Goal: Task Accomplishment & Management: Manage account settings

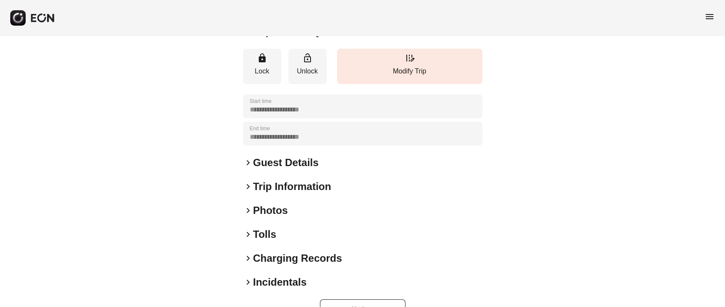
scroll to position [119, 0]
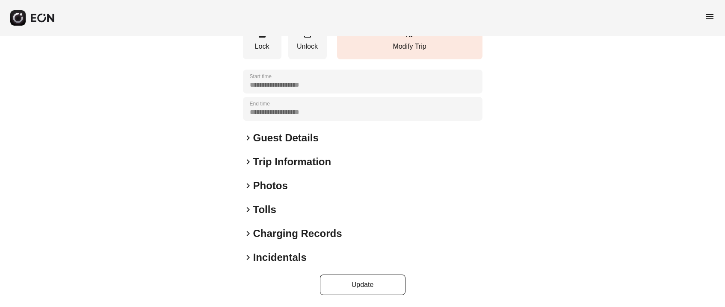
click at [269, 183] on h2 "Photos" at bounding box center [270, 186] width 35 height 14
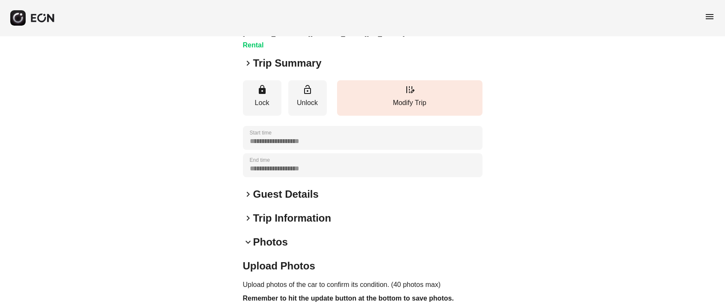
scroll to position [0, 0]
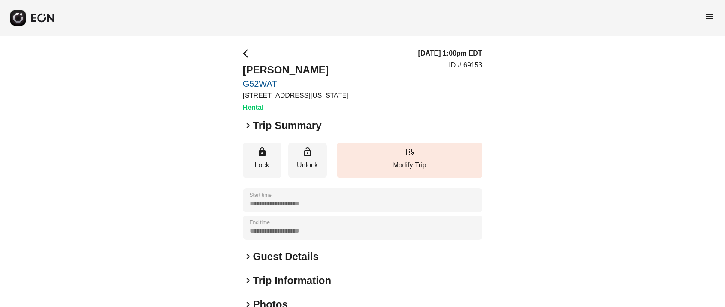
scroll to position [119, 0]
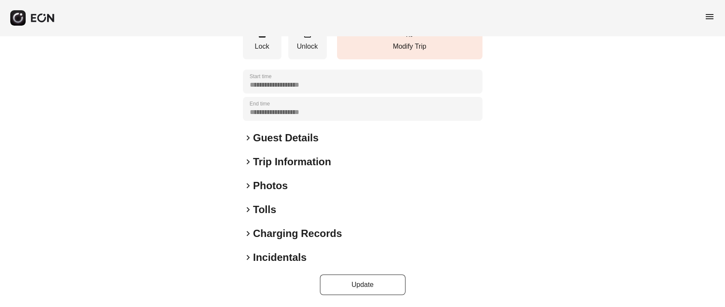
click at [254, 186] on h2 "Photos" at bounding box center [270, 186] width 35 height 14
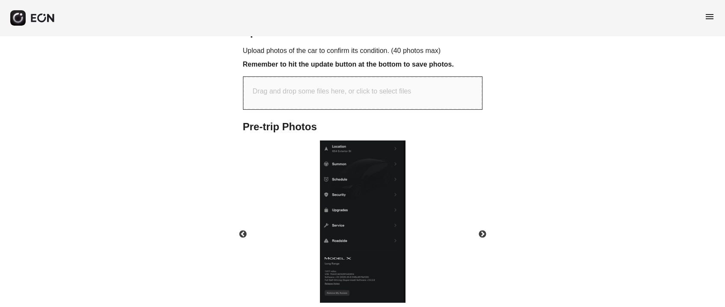
scroll to position [301, 0]
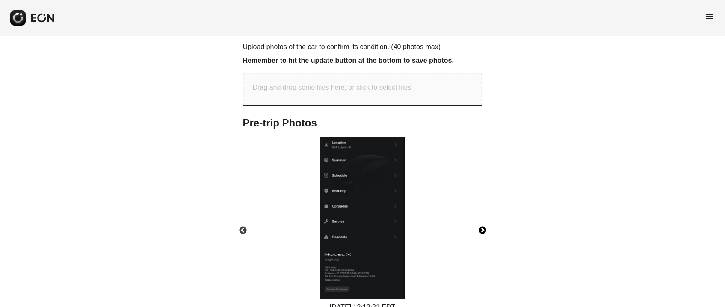
click at [486, 226] on button "Next" at bounding box center [482, 231] width 30 height 30
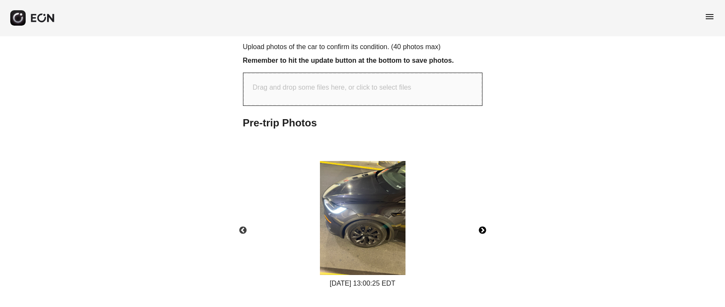
drag, startPoint x: 484, startPoint y: 224, endPoint x: 484, endPoint y: 229, distance: 4.3
click at [484, 229] on button "Next" at bounding box center [482, 231] width 30 height 30
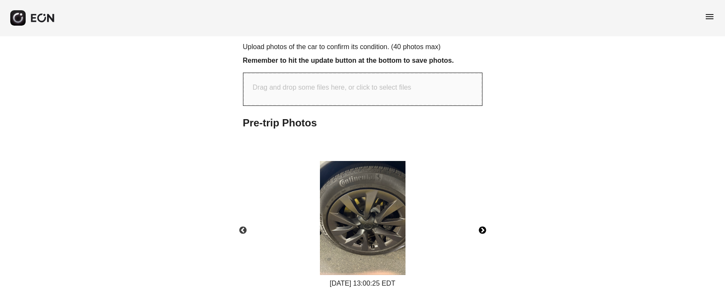
click at [484, 229] on button "Next" at bounding box center [482, 231] width 30 height 30
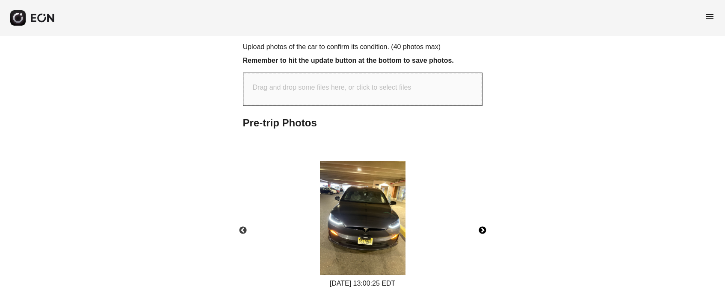
click at [484, 229] on button "Next" at bounding box center [482, 231] width 30 height 30
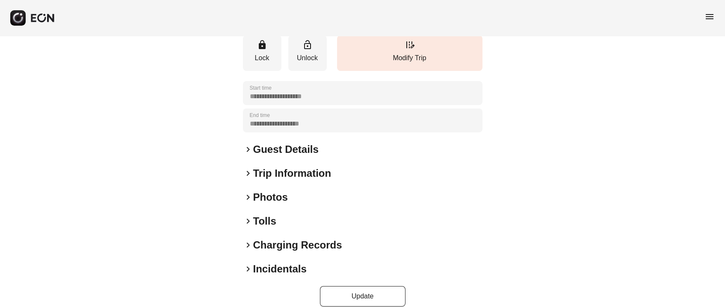
scroll to position [119, 0]
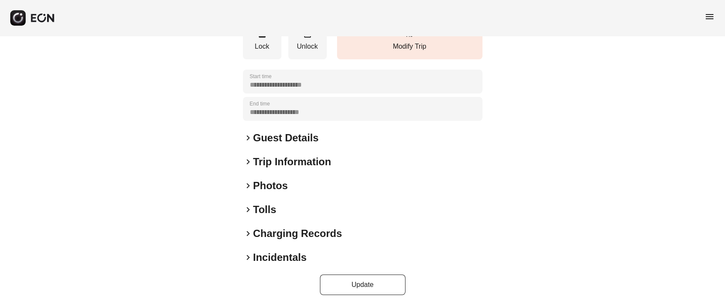
click at [283, 183] on h2 "Photos" at bounding box center [270, 186] width 35 height 14
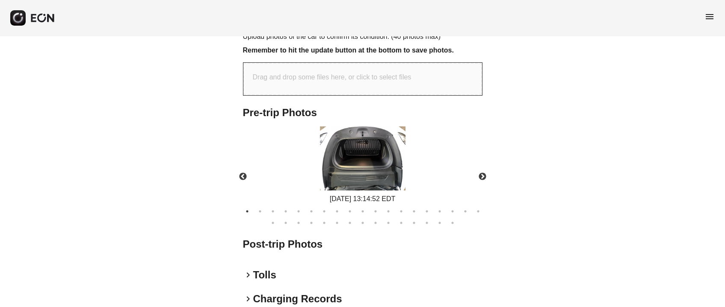
scroll to position [312, 0]
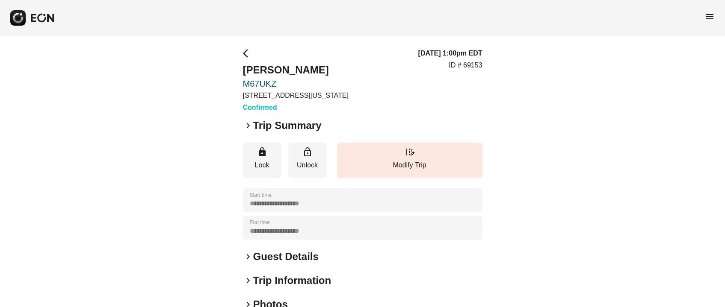
click at [247, 46] on div "**********" at bounding box center [362, 231] width 725 height 391
click at [240, 56] on div "**********" at bounding box center [362, 231] width 725 height 391
click at [243, 55] on span "arrow_back_ios" at bounding box center [248, 53] width 10 height 10
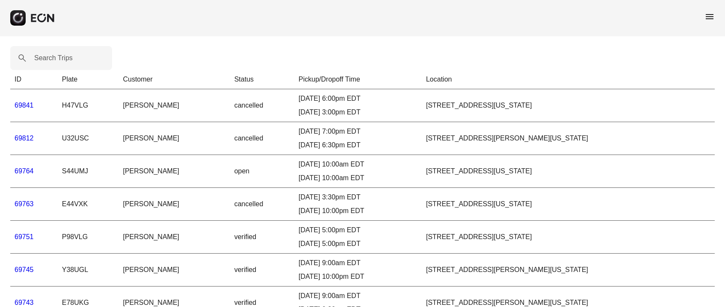
click at [64, 63] on label "Search Trips" at bounding box center [53, 58] width 38 height 10
click at [64, 63] on Trips "Search Trips" at bounding box center [61, 58] width 102 height 24
paste Trips "*****"
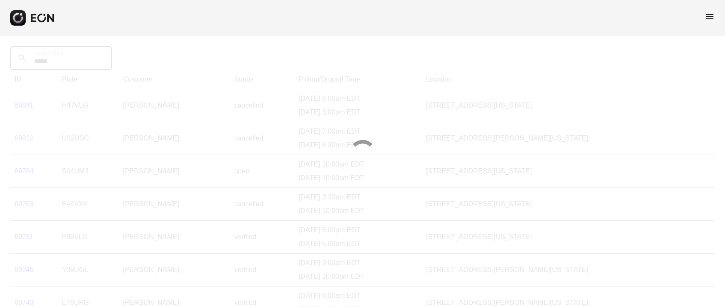
type Trips "*****"
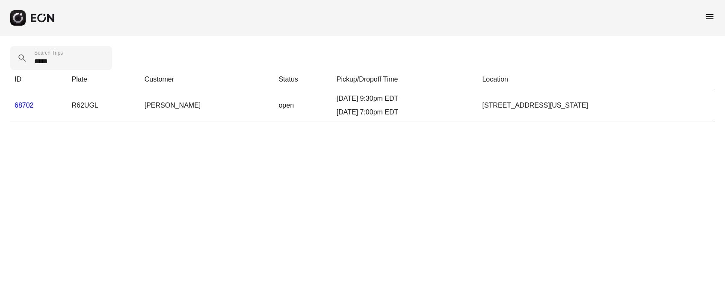
click at [22, 102] on link "68702" at bounding box center [24, 105] width 19 height 7
